Goal: Information Seeking & Learning: Learn about a topic

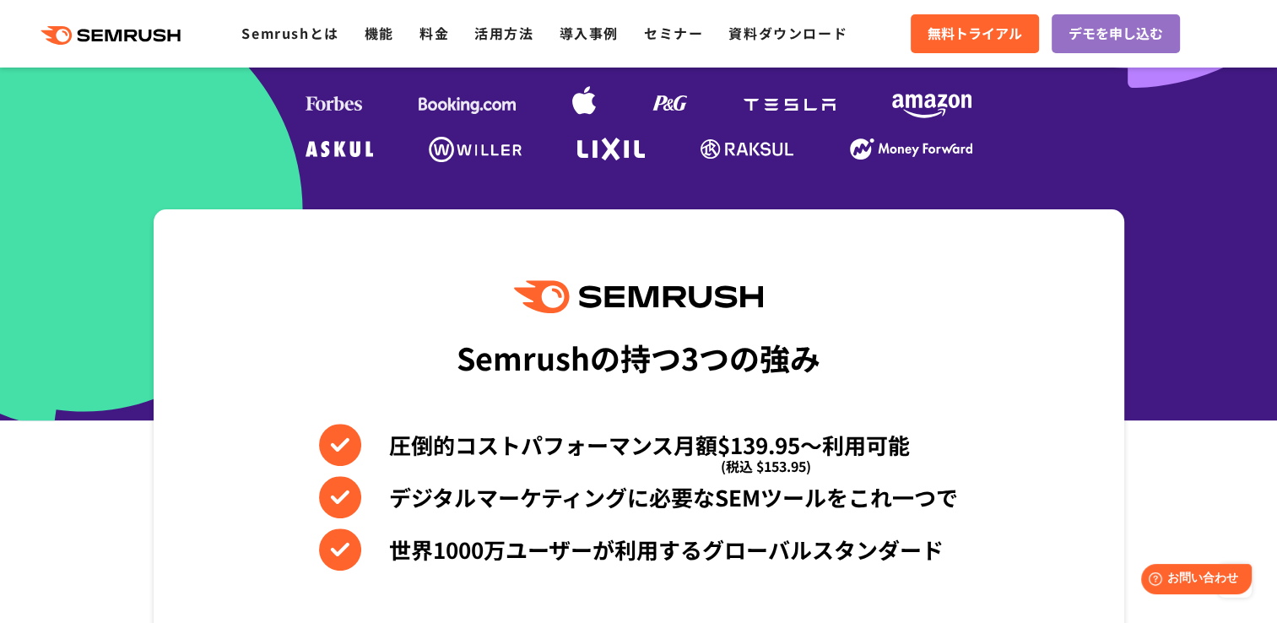
scroll to position [482, 0]
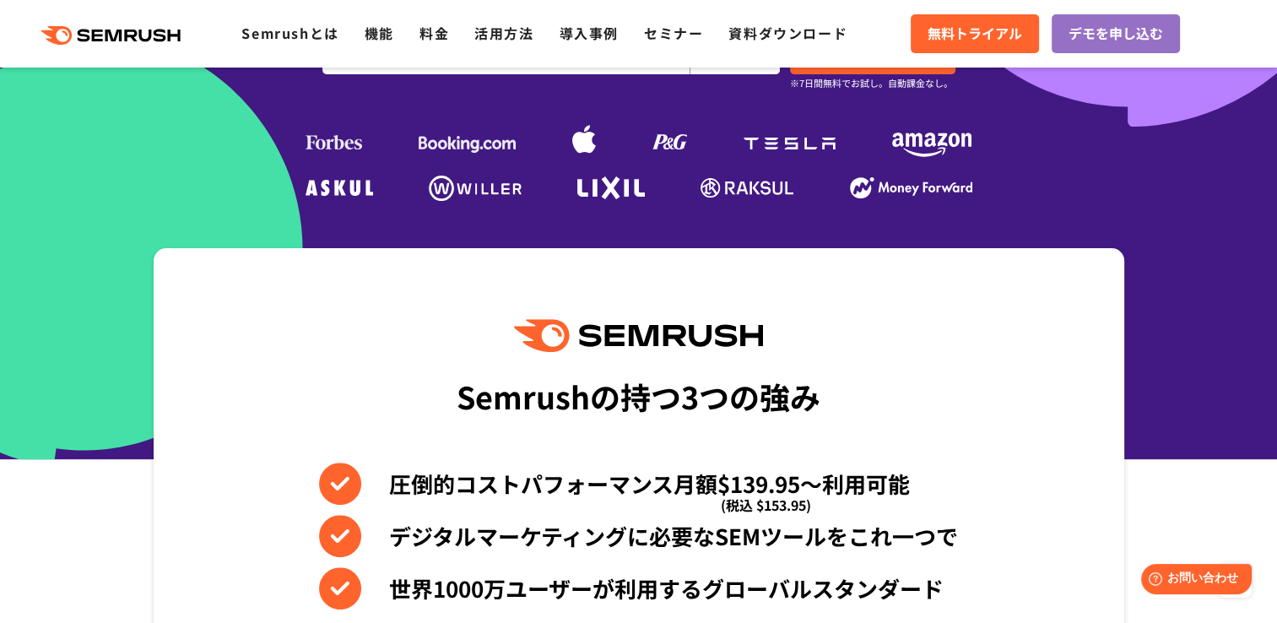
click at [494, 613] on div "Semrushの持つ3つの強み 圧倒的コストパフォーマンス月額$139.95〜利用可能 (税込 $153.95) デジタルマーケティングに必要なSEMツールを…" at bounding box center [639, 534] width 970 height 573
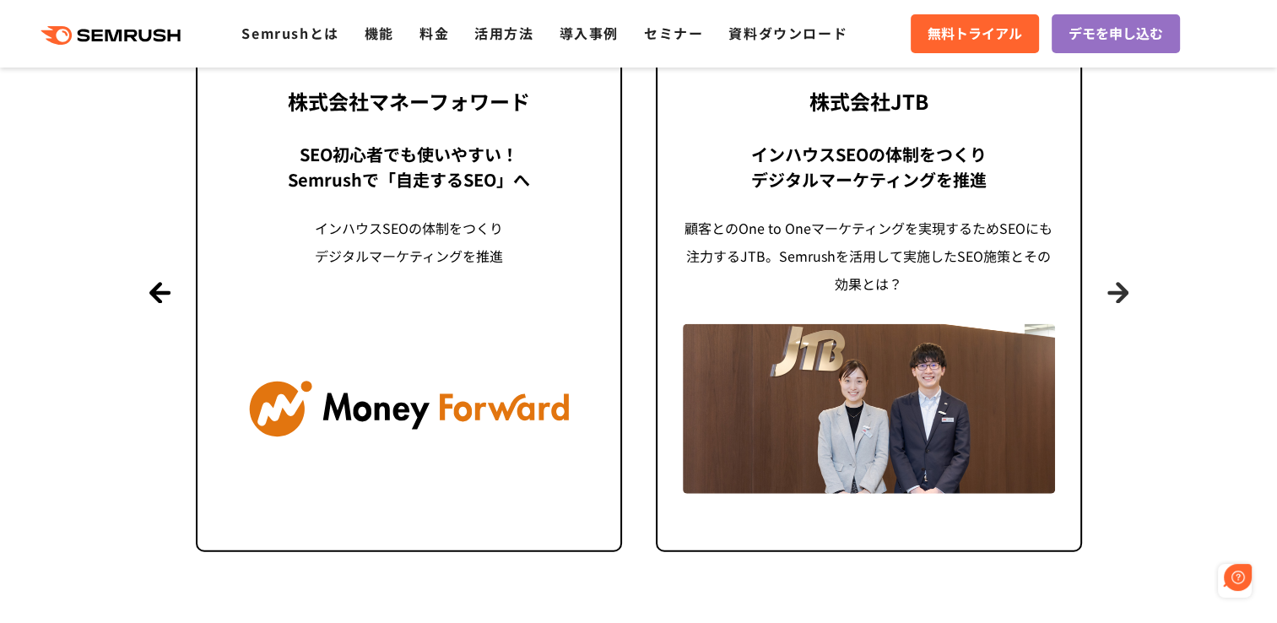
click at [1119, 292] on button "Next" at bounding box center [1117, 292] width 21 height 21
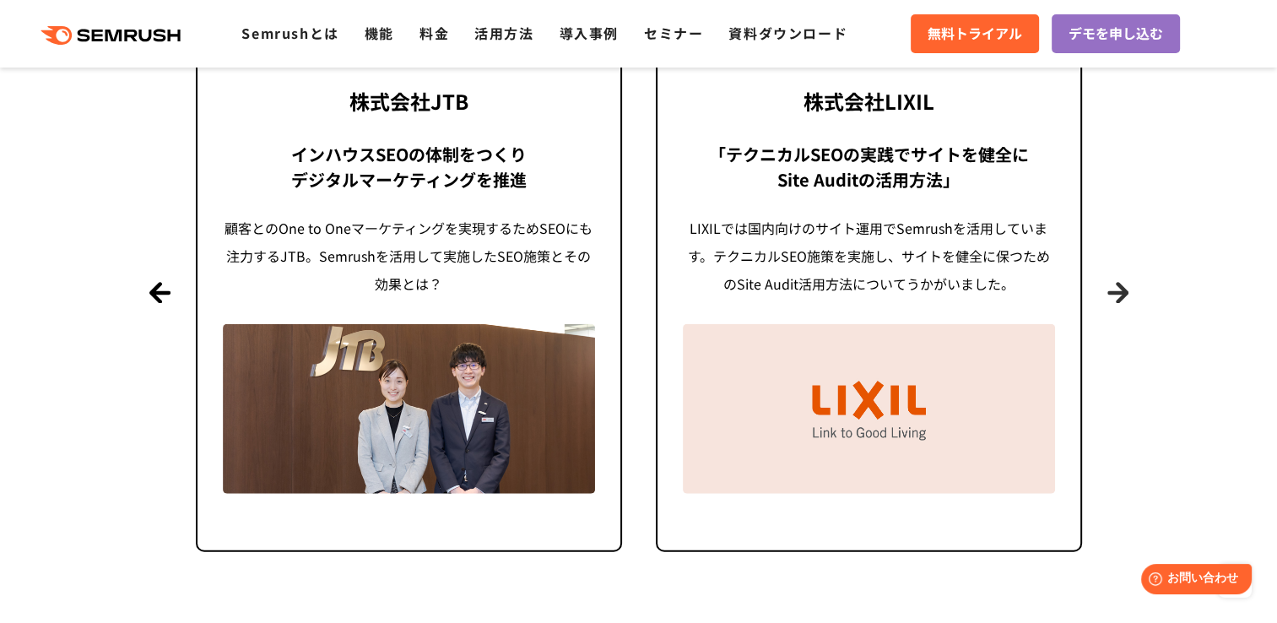
click at [1119, 292] on button "Next" at bounding box center [1117, 292] width 21 height 21
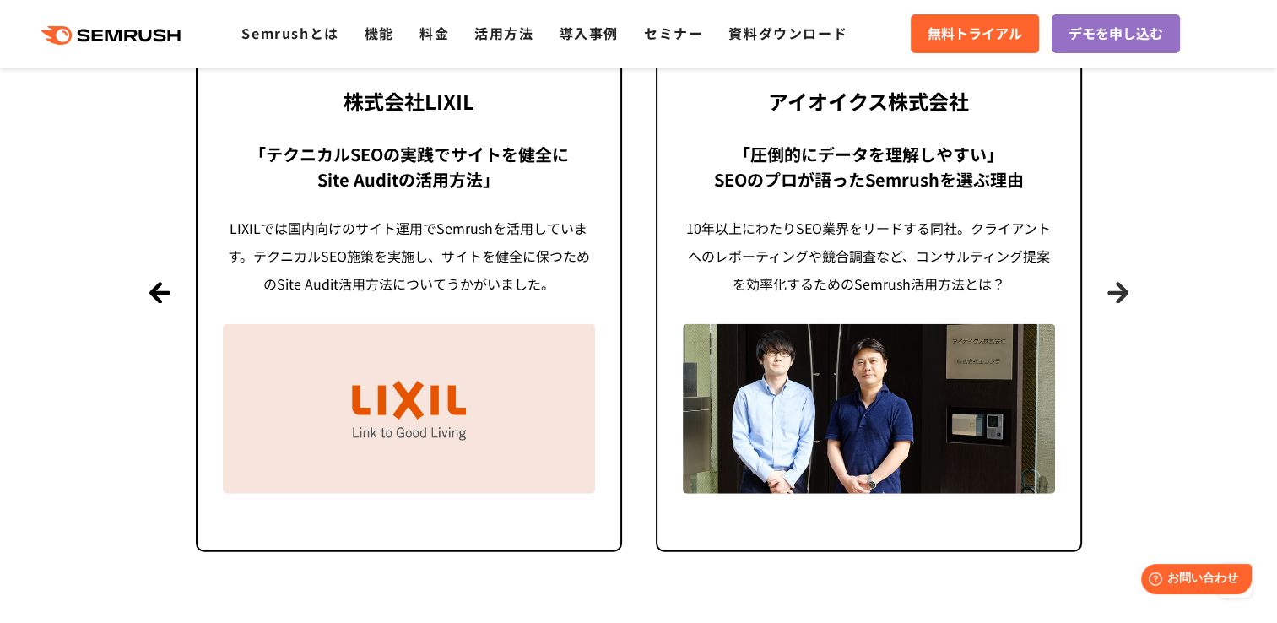
click at [1119, 292] on button "Next" at bounding box center [1117, 292] width 21 height 21
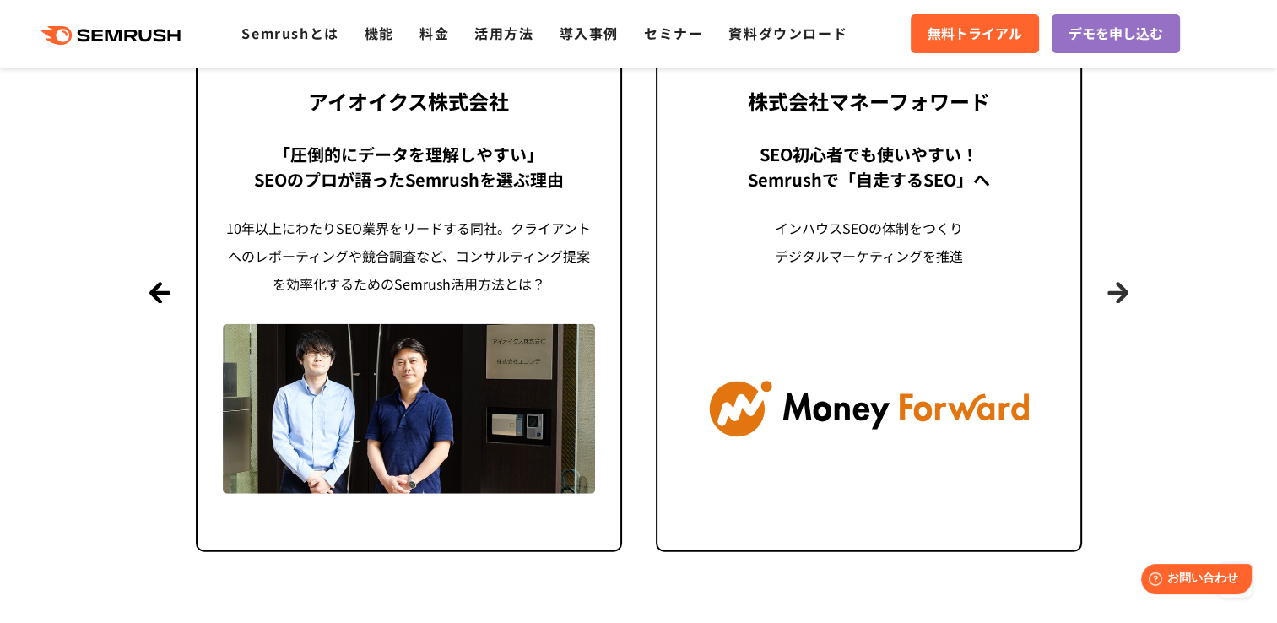
click at [1119, 292] on button "Next" at bounding box center [1117, 292] width 21 height 21
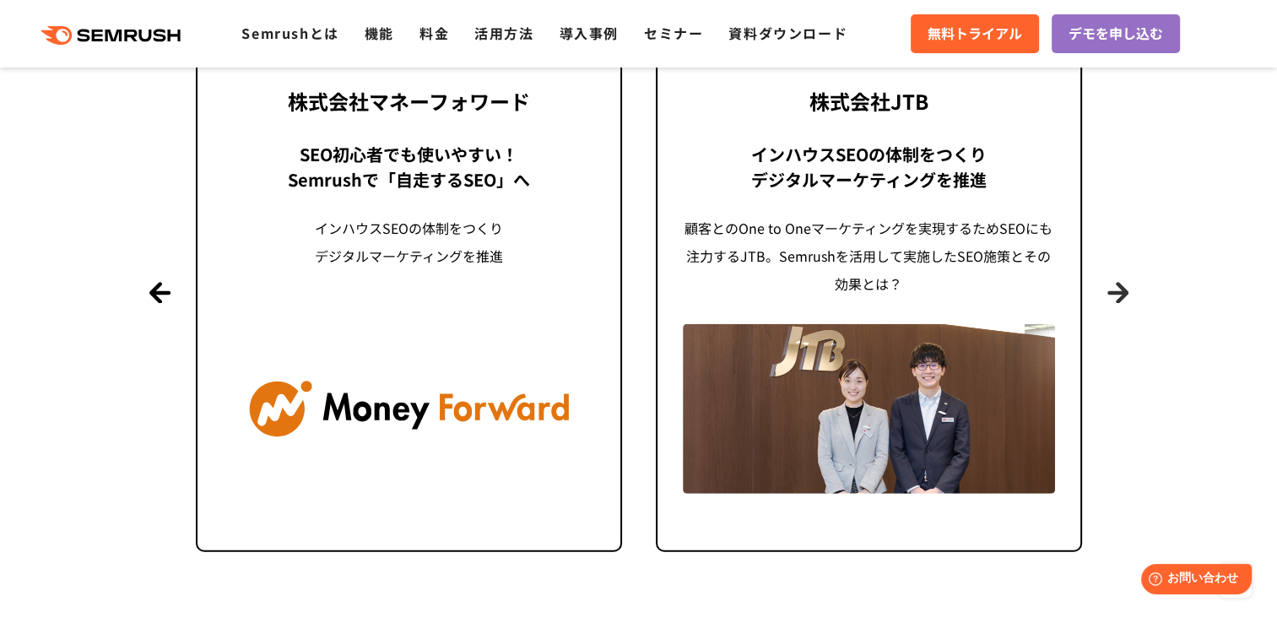
click at [1119, 292] on button "Next" at bounding box center [1117, 292] width 21 height 21
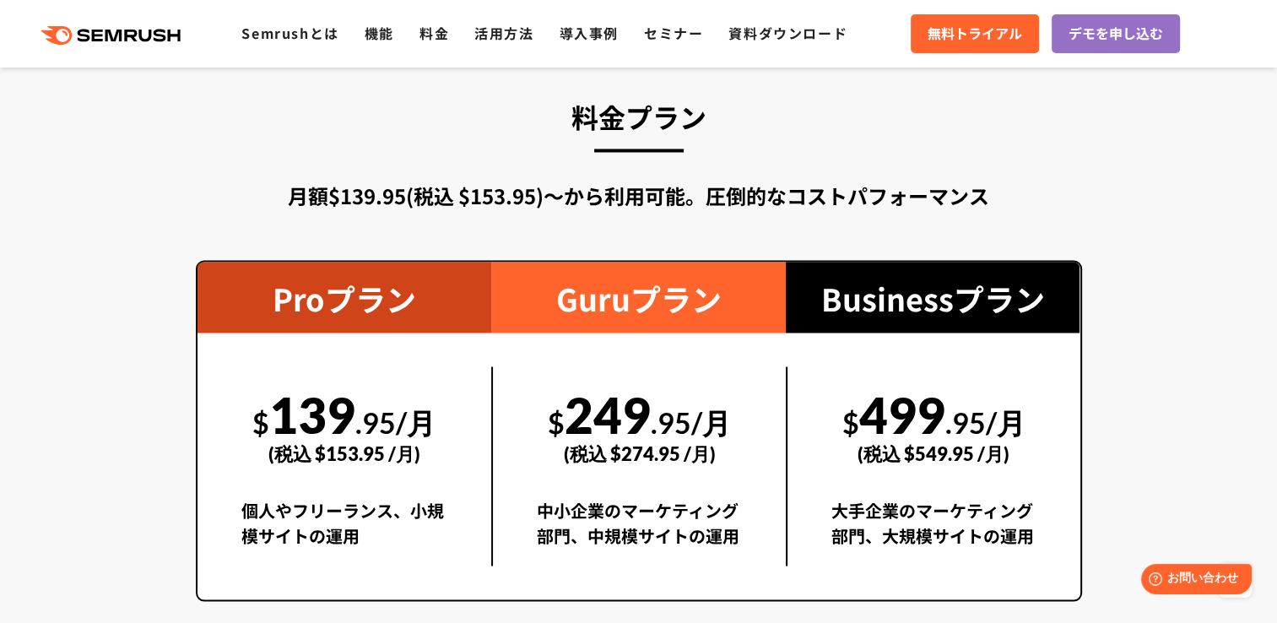
scroll to position [2986, 0]
